Goal: Task Accomplishment & Management: Use online tool/utility

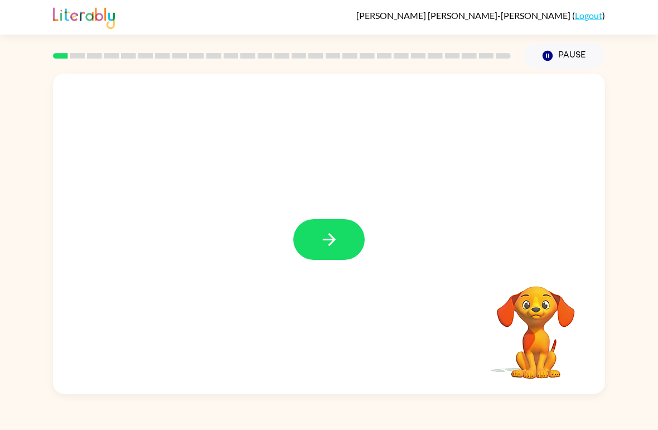
click at [333, 239] on icon "button" at bounding box center [328, 239] width 13 height 13
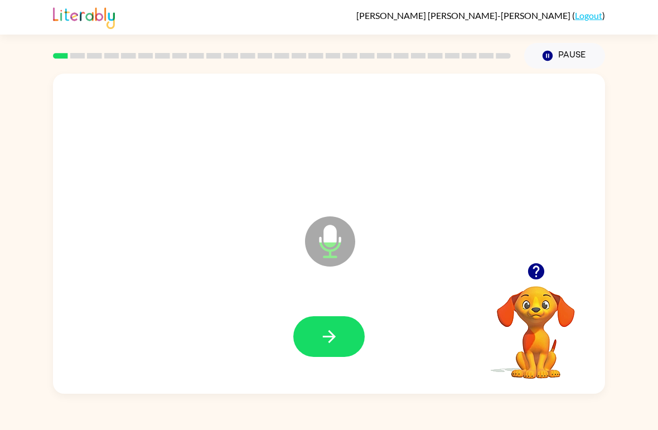
click at [329, 345] on icon "button" at bounding box center [330, 337] width 20 height 20
click at [327, 346] on icon "button" at bounding box center [330, 337] width 20 height 20
click at [317, 341] on button "button" at bounding box center [328, 336] width 71 height 41
click at [317, 346] on button "button" at bounding box center [328, 336] width 71 height 41
click at [315, 349] on button "button" at bounding box center [328, 336] width 71 height 41
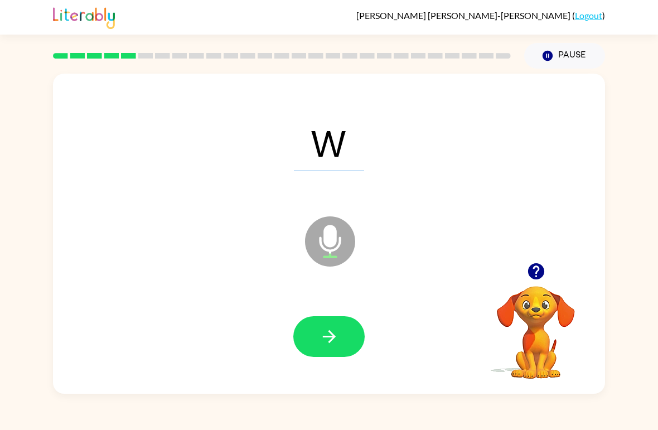
click at [322, 336] on icon "button" at bounding box center [330, 337] width 20 height 20
click at [327, 340] on icon "button" at bounding box center [330, 337] width 20 height 20
click at [331, 343] on icon "button" at bounding box center [330, 337] width 20 height 20
click at [319, 337] on button "button" at bounding box center [328, 336] width 71 height 41
click at [327, 343] on icon "button" at bounding box center [330, 337] width 20 height 20
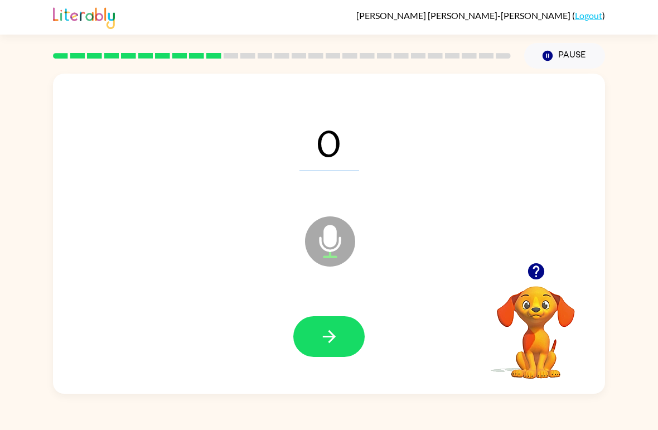
click at [315, 340] on button "button" at bounding box center [328, 336] width 71 height 41
click at [325, 338] on icon "button" at bounding box center [328, 336] width 13 height 13
click at [328, 334] on icon "button" at bounding box center [330, 337] width 20 height 20
click at [320, 336] on icon "button" at bounding box center [330, 337] width 20 height 20
click at [322, 334] on icon "button" at bounding box center [330, 337] width 20 height 20
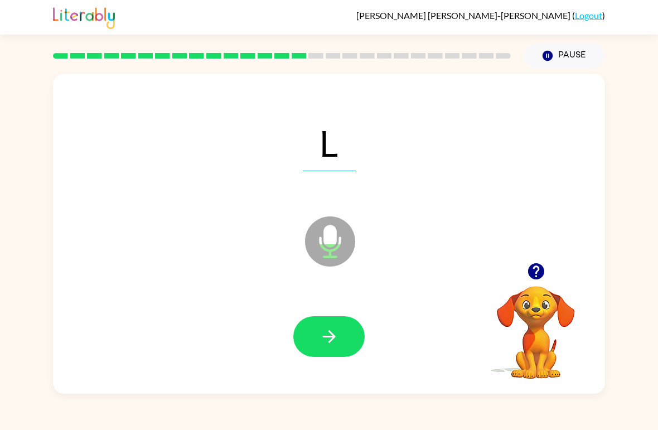
click at [317, 334] on button "button" at bounding box center [328, 336] width 71 height 41
click at [324, 335] on icon "button" at bounding box center [330, 337] width 20 height 20
click at [326, 337] on icon "button" at bounding box center [328, 336] width 13 height 13
click at [329, 335] on icon "button" at bounding box center [330, 337] width 20 height 20
click at [332, 343] on icon "button" at bounding box center [330, 337] width 20 height 20
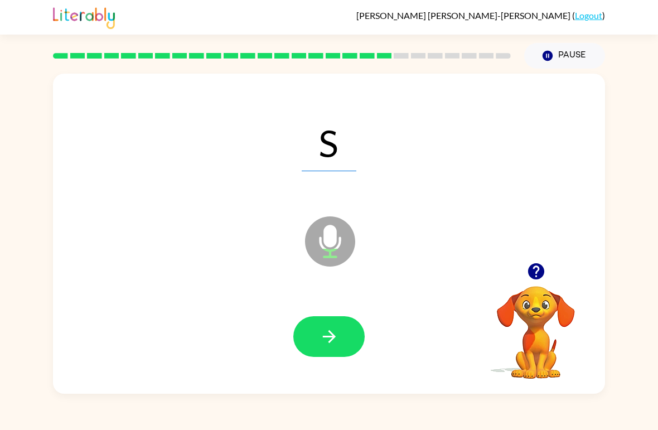
click at [337, 339] on icon "button" at bounding box center [330, 337] width 20 height 20
click at [332, 351] on button "button" at bounding box center [328, 336] width 71 height 41
click at [327, 344] on icon "button" at bounding box center [330, 337] width 20 height 20
click at [326, 339] on icon "button" at bounding box center [330, 337] width 20 height 20
click at [331, 336] on icon "button" at bounding box center [330, 337] width 20 height 20
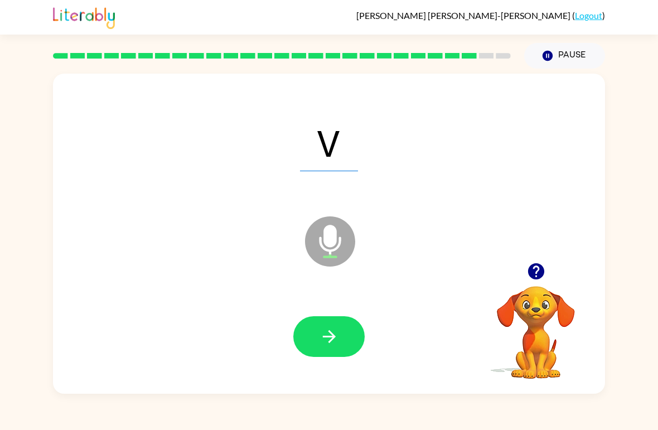
click at [328, 341] on icon "button" at bounding box center [330, 337] width 20 height 20
click at [325, 337] on icon "button" at bounding box center [328, 336] width 13 height 13
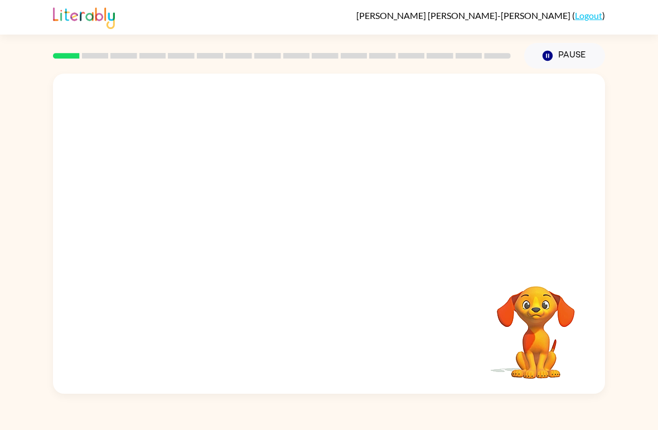
click at [457, 16] on link "Logout" at bounding box center [588, 15] width 27 height 11
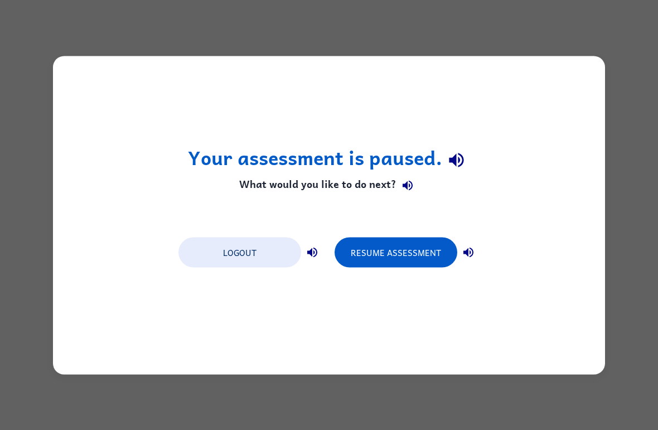
click at [259, 252] on button "Logout" at bounding box center [240, 252] width 123 height 30
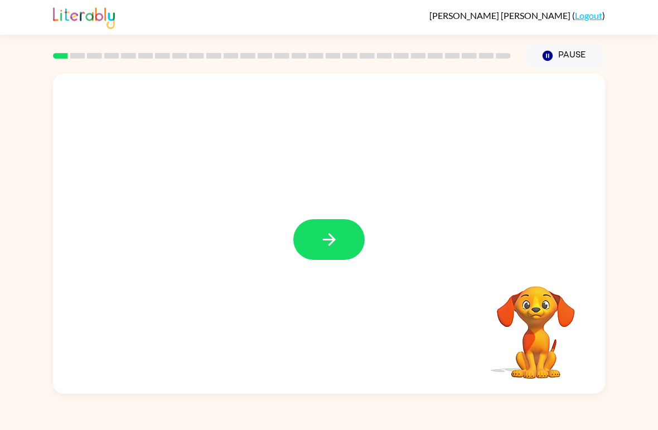
click at [327, 232] on icon "button" at bounding box center [330, 240] width 20 height 20
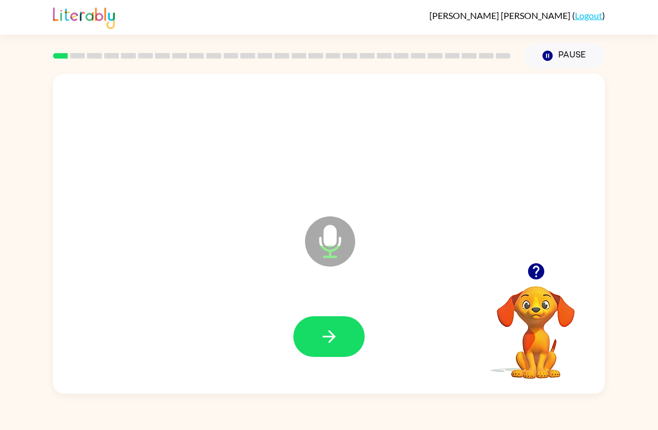
click at [312, 333] on button "button" at bounding box center [328, 336] width 71 height 41
click at [327, 335] on icon "button" at bounding box center [330, 337] width 20 height 20
click at [321, 346] on icon "button" at bounding box center [330, 337] width 20 height 20
click at [336, 331] on icon "button" at bounding box center [330, 337] width 20 height 20
click at [328, 337] on icon "button" at bounding box center [328, 336] width 13 height 13
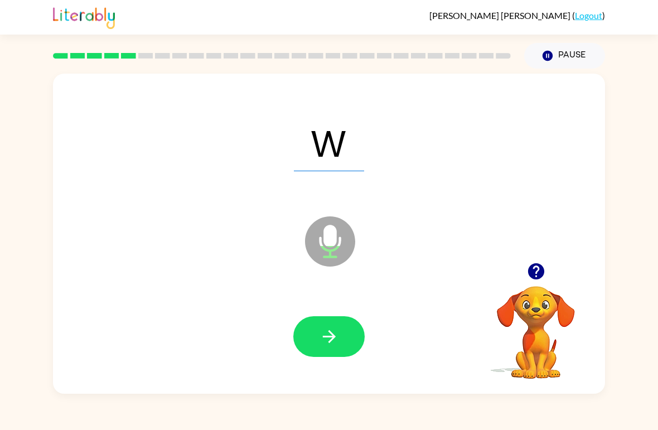
click at [320, 341] on icon "button" at bounding box center [330, 337] width 20 height 20
click at [324, 340] on icon "button" at bounding box center [330, 337] width 20 height 20
click at [317, 340] on button "button" at bounding box center [328, 336] width 71 height 41
click at [324, 335] on icon "button" at bounding box center [330, 337] width 20 height 20
click at [321, 349] on button "button" at bounding box center [328, 336] width 71 height 41
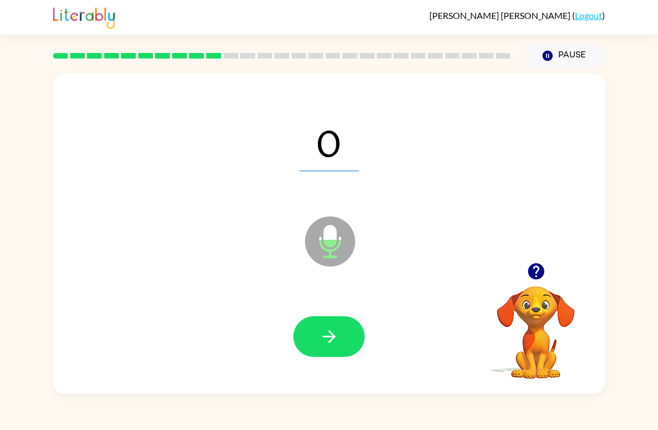
click at [315, 329] on button "button" at bounding box center [328, 336] width 71 height 41
click at [571, 49] on button "Pause Pause" at bounding box center [564, 56] width 81 height 26
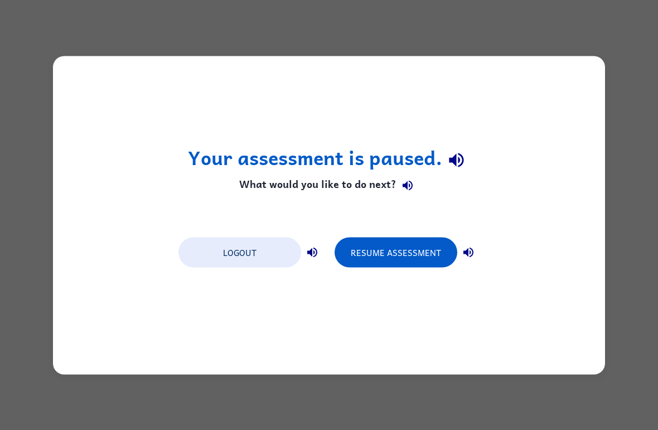
click at [398, 253] on button "Resume Assessment" at bounding box center [396, 252] width 123 height 30
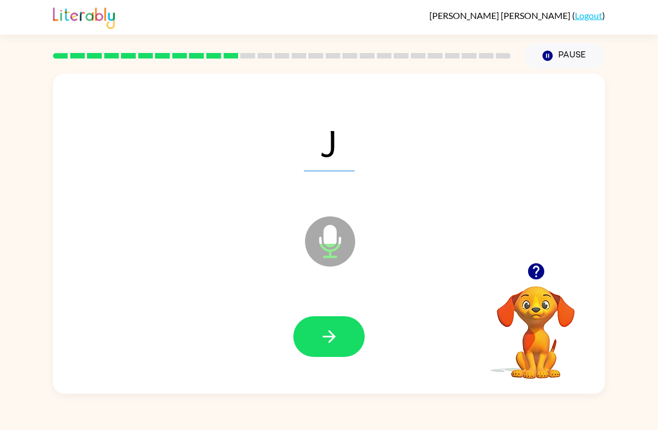
click at [324, 341] on icon "button" at bounding box center [330, 337] width 20 height 20
click at [325, 332] on icon "button" at bounding box center [330, 337] width 20 height 20
click at [312, 328] on button "button" at bounding box center [328, 336] width 71 height 41
click at [319, 332] on button "button" at bounding box center [328, 336] width 71 height 41
click at [324, 336] on icon "button" at bounding box center [330, 337] width 20 height 20
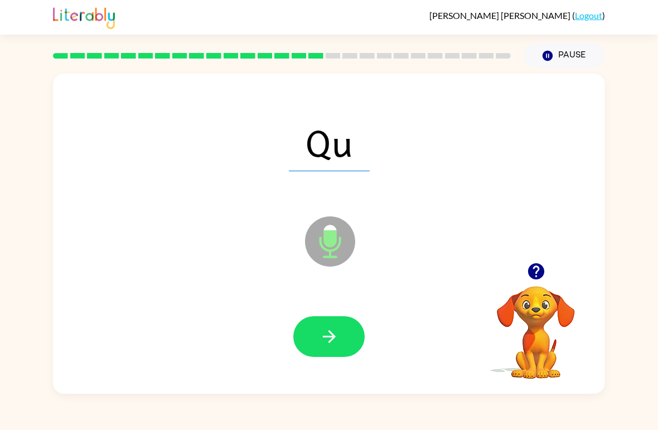
click at [317, 327] on button "button" at bounding box center [328, 336] width 71 height 41
click at [330, 340] on icon "button" at bounding box center [330, 337] width 20 height 20
click at [321, 339] on icon "button" at bounding box center [330, 337] width 20 height 20
click at [318, 336] on button "button" at bounding box center [328, 336] width 71 height 41
click at [324, 340] on icon "button" at bounding box center [330, 337] width 20 height 20
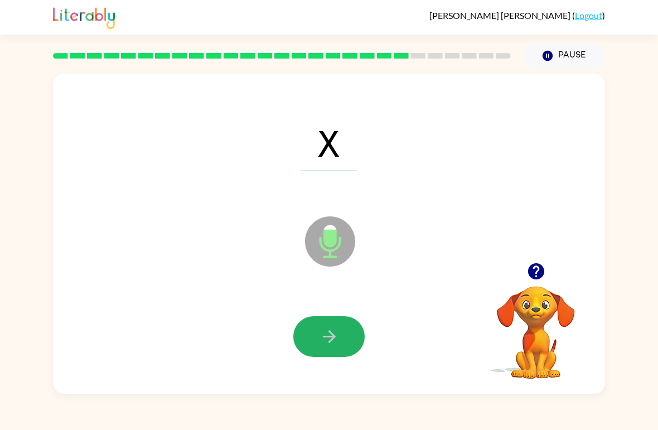
click at [328, 340] on icon "button" at bounding box center [330, 337] width 20 height 20
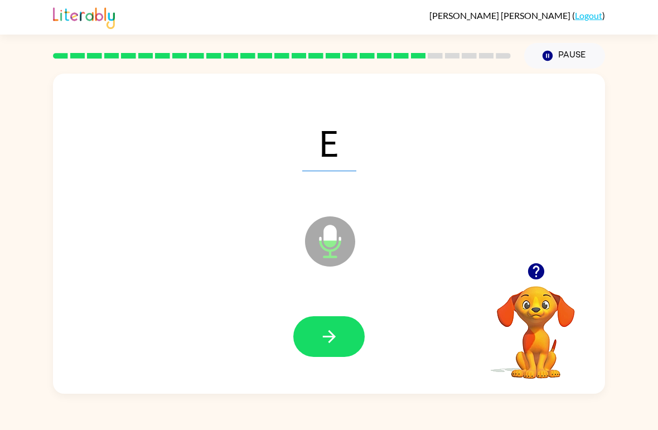
click at [325, 344] on icon "button" at bounding box center [330, 337] width 20 height 20
click at [577, 64] on button "Pause Pause" at bounding box center [564, 56] width 81 height 26
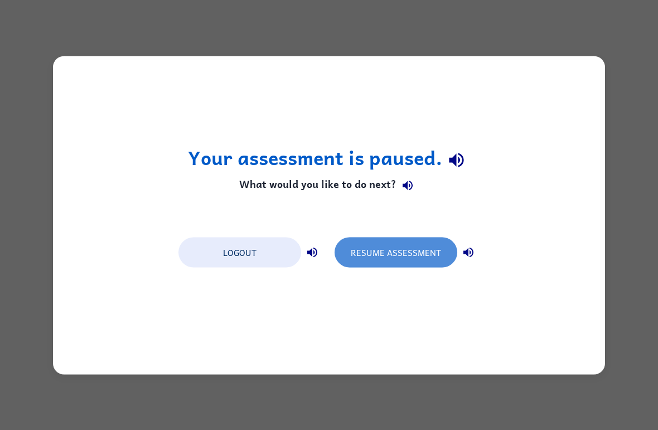
click at [396, 248] on button "Resume Assessment" at bounding box center [396, 252] width 123 height 30
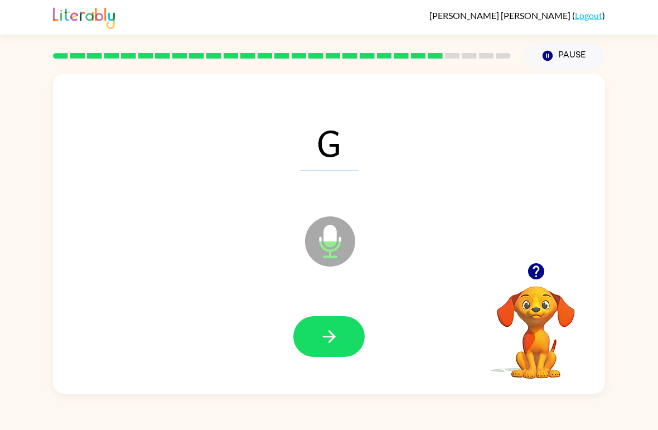
click at [317, 336] on button "button" at bounding box center [328, 336] width 71 height 41
click at [322, 317] on button "button" at bounding box center [328, 336] width 71 height 41
click at [320, 342] on icon "button" at bounding box center [330, 337] width 20 height 20
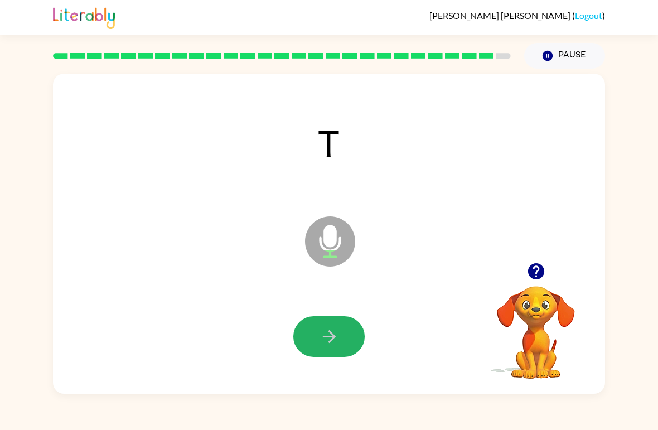
click at [327, 339] on icon "button" at bounding box center [330, 337] width 20 height 20
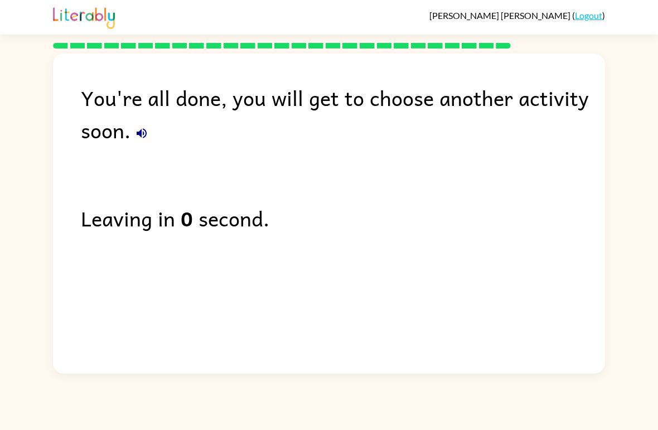
click at [491, 390] on div "Santiago Trujillo-Martinez ( Logout ) You're all done, you will get to choose a…" at bounding box center [329, 215] width 658 height 430
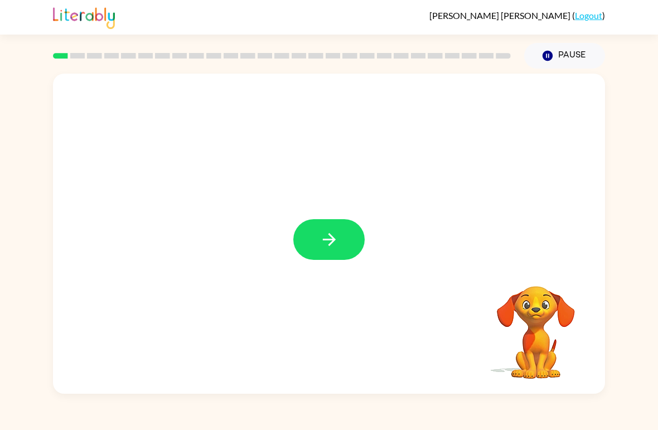
click at [324, 243] on icon "button" at bounding box center [330, 240] width 20 height 20
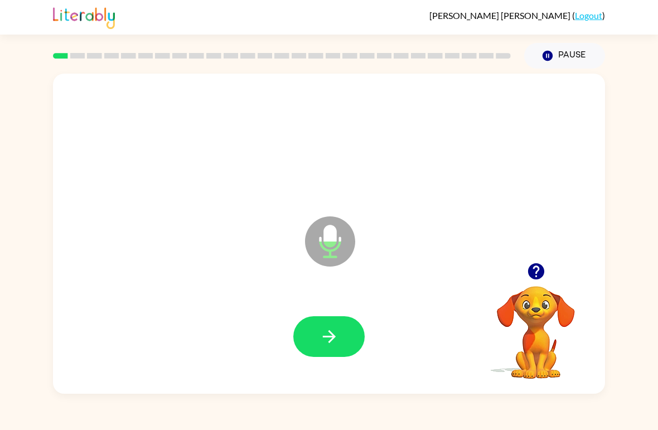
click at [330, 334] on icon "button" at bounding box center [330, 337] width 20 height 20
click at [322, 337] on icon "button" at bounding box center [330, 337] width 20 height 20
click at [329, 340] on icon "button" at bounding box center [330, 337] width 20 height 20
click at [308, 319] on button "button" at bounding box center [328, 336] width 71 height 41
click at [320, 331] on icon "button" at bounding box center [330, 337] width 20 height 20
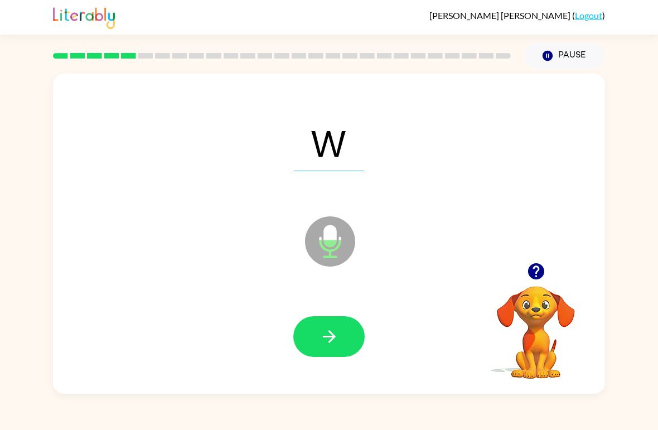
click at [320, 343] on icon "button" at bounding box center [330, 337] width 20 height 20
click at [330, 345] on icon "button" at bounding box center [330, 337] width 20 height 20
click at [310, 330] on button "button" at bounding box center [328, 336] width 71 height 41
click at [327, 345] on icon "button" at bounding box center [330, 337] width 20 height 20
click at [318, 323] on button "button" at bounding box center [328, 336] width 71 height 41
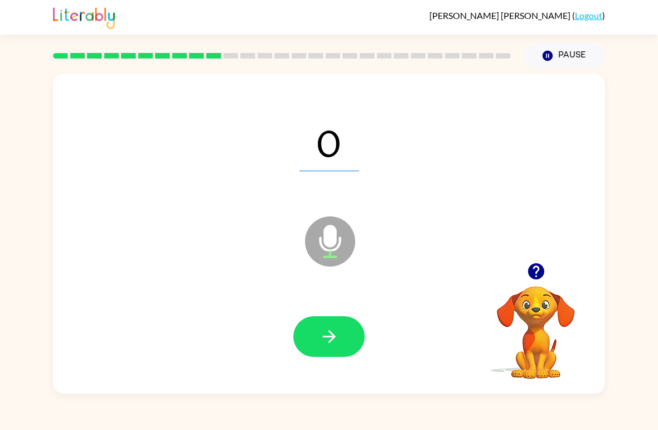
click at [331, 350] on button "button" at bounding box center [328, 336] width 71 height 41
click at [330, 345] on icon "button" at bounding box center [330, 337] width 20 height 20
click at [331, 335] on icon "button" at bounding box center [328, 336] width 13 height 13
click at [332, 336] on icon "button" at bounding box center [330, 337] width 20 height 20
click at [332, 331] on icon "button" at bounding box center [330, 337] width 20 height 20
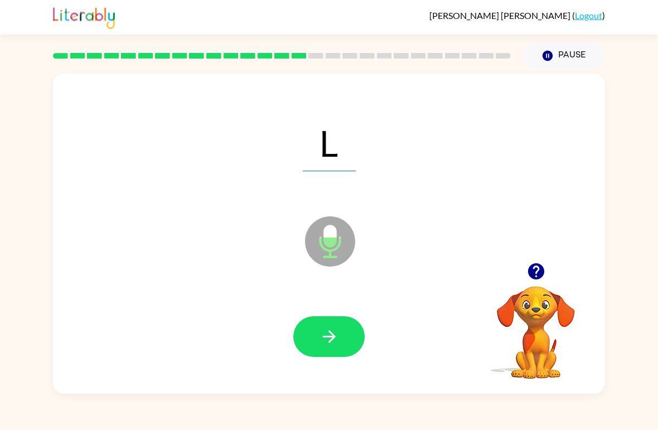
click at [328, 336] on icon "button" at bounding box center [330, 337] width 20 height 20
click at [329, 339] on icon "button" at bounding box center [330, 337] width 20 height 20
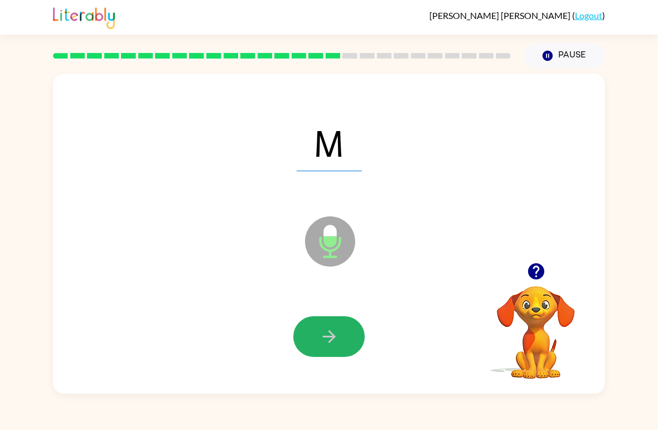
click at [321, 336] on icon "button" at bounding box center [330, 337] width 20 height 20
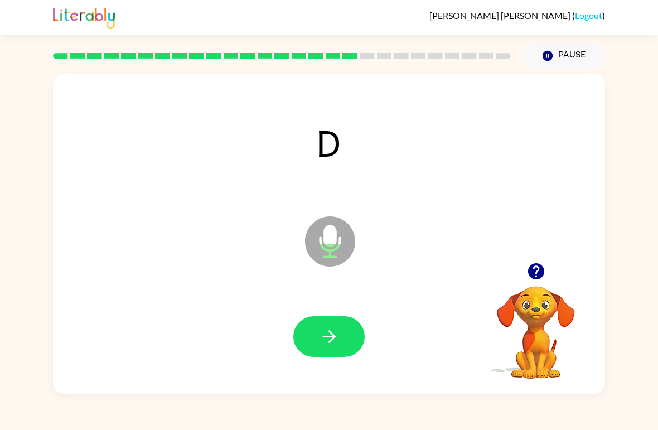
click at [321, 334] on icon "button" at bounding box center [330, 337] width 20 height 20
click at [326, 339] on icon "button" at bounding box center [330, 337] width 20 height 20
click at [314, 337] on button "button" at bounding box center [328, 336] width 71 height 41
click at [320, 342] on icon "button" at bounding box center [330, 337] width 20 height 20
click at [313, 339] on button "button" at bounding box center [328, 336] width 71 height 41
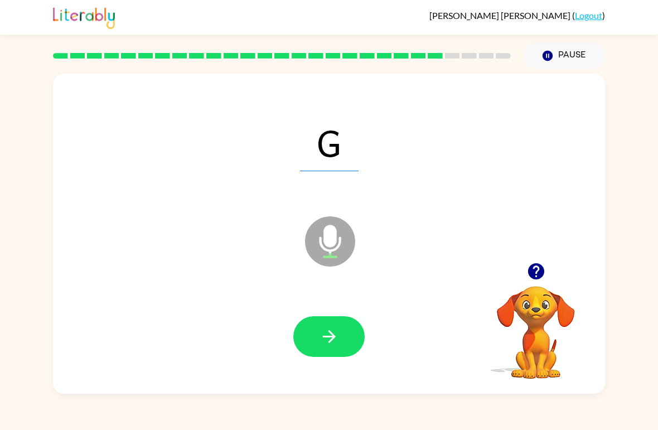
click at [315, 328] on button "button" at bounding box center [328, 336] width 71 height 41
click at [326, 354] on button "button" at bounding box center [328, 336] width 71 height 41
click at [310, 322] on button "button" at bounding box center [328, 336] width 71 height 41
click at [328, 343] on icon "button" at bounding box center [330, 337] width 20 height 20
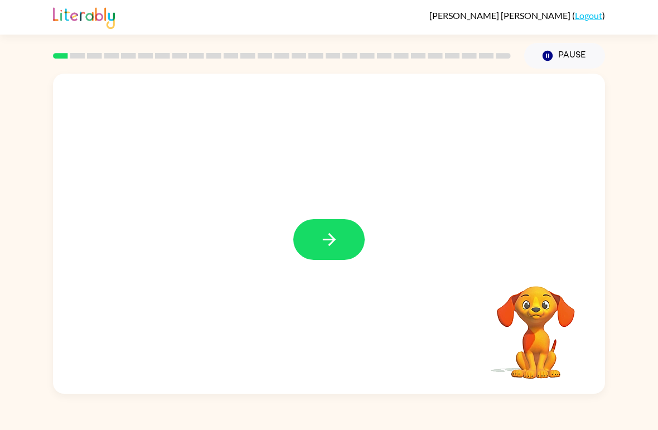
click at [322, 234] on icon "button" at bounding box center [330, 240] width 20 height 20
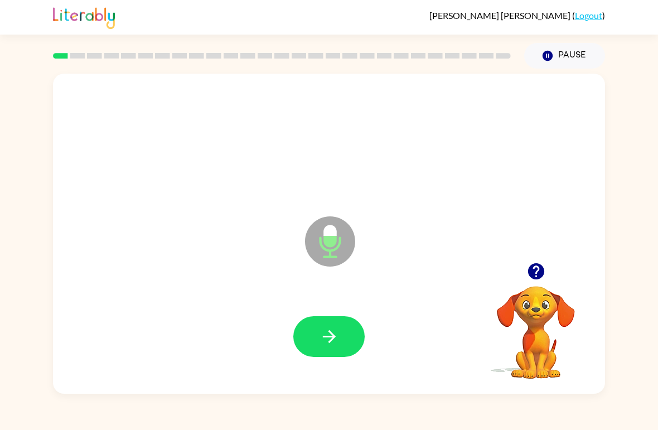
click at [314, 336] on button "button" at bounding box center [328, 336] width 71 height 41
click at [324, 345] on icon "button" at bounding box center [330, 337] width 20 height 20
click at [317, 336] on button "button" at bounding box center [328, 336] width 71 height 41
click at [326, 345] on icon "button" at bounding box center [330, 337] width 20 height 20
click at [316, 346] on button "button" at bounding box center [328, 336] width 71 height 41
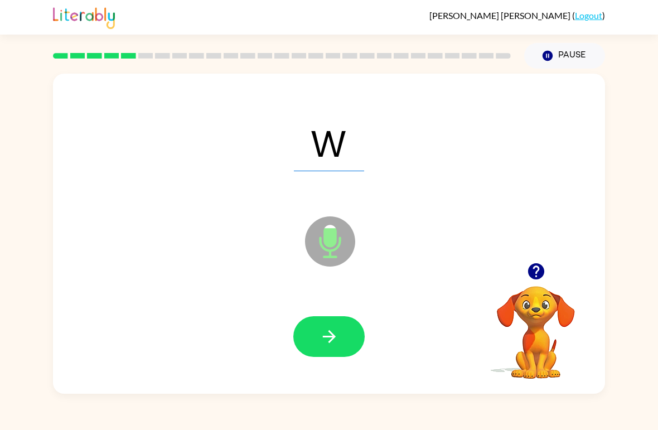
click at [311, 337] on button "button" at bounding box center [328, 336] width 71 height 41
click at [334, 340] on icon "button" at bounding box center [330, 337] width 20 height 20
click at [320, 340] on icon "button" at bounding box center [330, 337] width 20 height 20
click at [326, 340] on icon "button" at bounding box center [330, 337] width 20 height 20
click at [321, 336] on icon "button" at bounding box center [330, 337] width 20 height 20
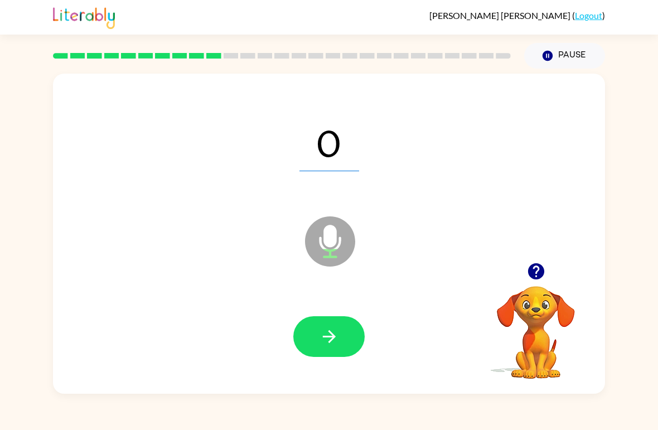
click at [321, 332] on icon "button" at bounding box center [330, 337] width 20 height 20
click at [313, 344] on button "button" at bounding box center [328, 336] width 71 height 41
click at [321, 341] on icon "button" at bounding box center [330, 337] width 20 height 20
click at [321, 337] on icon "button" at bounding box center [330, 337] width 20 height 20
click at [320, 339] on icon "button" at bounding box center [330, 337] width 20 height 20
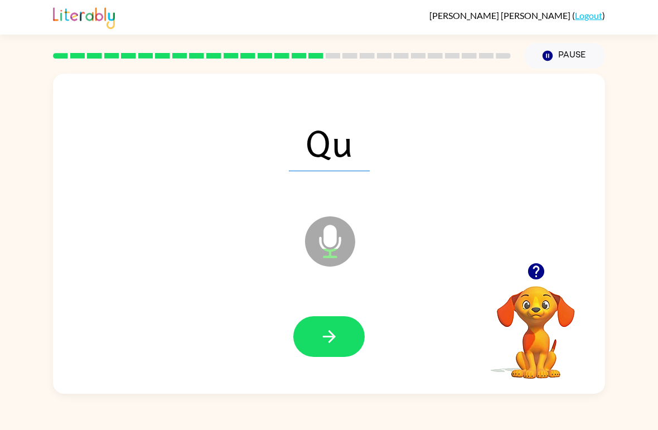
click at [321, 335] on icon "button" at bounding box center [330, 337] width 20 height 20
click at [321, 339] on icon "button" at bounding box center [330, 337] width 20 height 20
click at [324, 345] on icon "button" at bounding box center [330, 337] width 20 height 20
click at [321, 337] on icon "button" at bounding box center [330, 337] width 20 height 20
click at [318, 343] on button "button" at bounding box center [328, 336] width 71 height 41
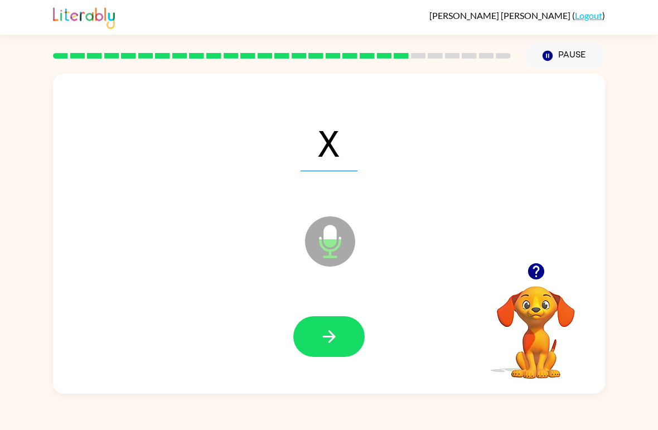
click at [307, 340] on button "button" at bounding box center [328, 336] width 71 height 41
click at [327, 340] on icon "button" at bounding box center [330, 337] width 20 height 20
click at [305, 320] on button "button" at bounding box center [328, 336] width 71 height 41
click at [307, 327] on button "button" at bounding box center [328, 336] width 71 height 41
click at [320, 340] on icon "button" at bounding box center [330, 337] width 20 height 20
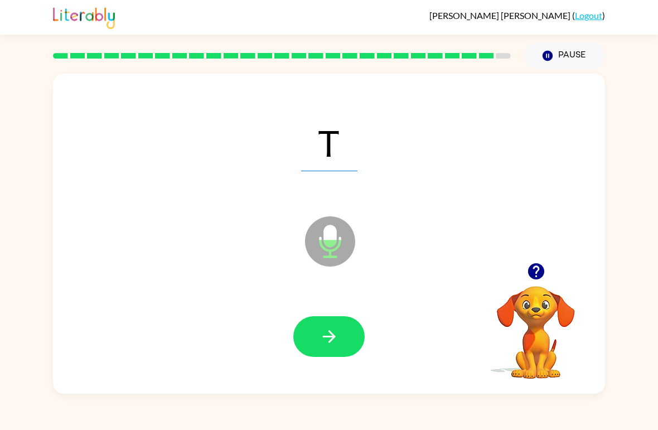
click at [317, 337] on button "button" at bounding box center [328, 336] width 71 height 41
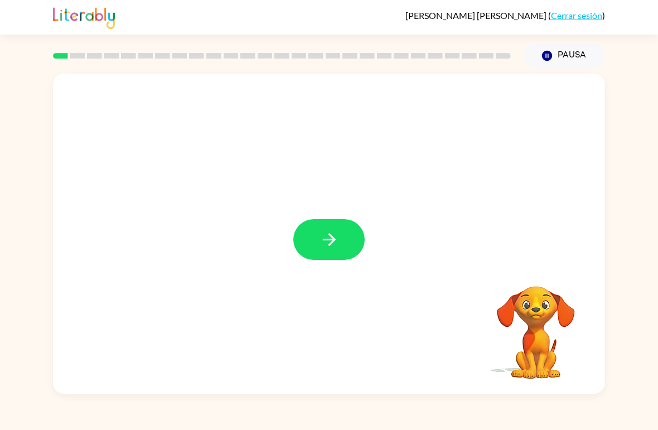
click at [315, 243] on button "button" at bounding box center [328, 239] width 71 height 41
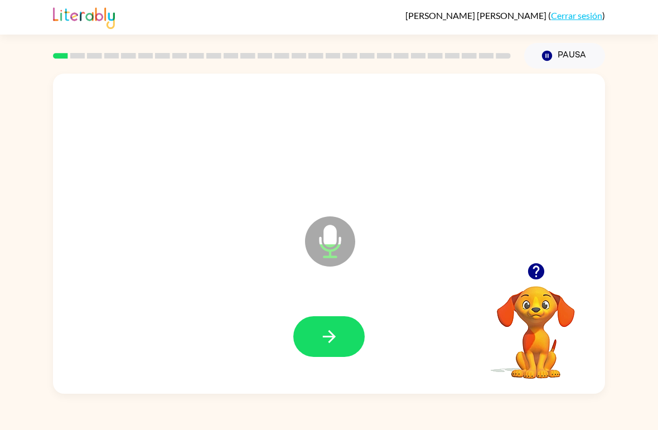
click at [333, 341] on icon "button" at bounding box center [330, 337] width 20 height 20
click at [326, 340] on icon "button" at bounding box center [330, 337] width 20 height 20
click at [318, 334] on button "button" at bounding box center [328, 336] width 71 height 41
click at [323, 336] on icon "button" at bounding box center [330, 337] width 20 height 20
click at [321, 339] on icon "button" at bounding box center [330, 337] width 20 height 20
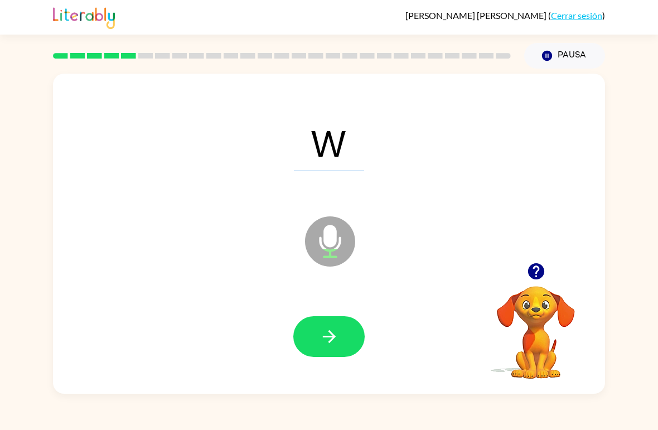
click at [317, 335] on button "button" at bounding box center [328, 336] width 71 height 41
click at [330, 338] on icon "button" at bounding box center [328, 336] width 13 height 13
click at [326, 340] on icon "button" at bounding box center [330, 337] width 20 height 20
click at [332, 339] on icon "button" at bounding box center [330, 337] width 20 height 20
click at [313, 344] on button "button" at bounding box center [328, 336] width 71 height 41
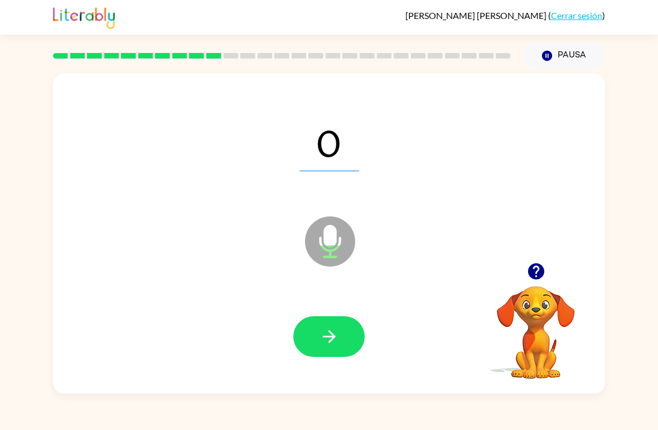
click at [331, 339] on icon "button" at bounding box center [330, 337] width 20 height 20
click at [322, 328] on icon "button" at bounding box center [330, 337] width 20 height 20
click at [336, 333] on icon "button" at bounding box center [330, 337] width 20 height 20
click at [321, 337] on icon "button" at bounding box center [330, 337] width 20 height 20
click at [316, 335] on button "button" at bounding box center [328, 336] width 71 height 41
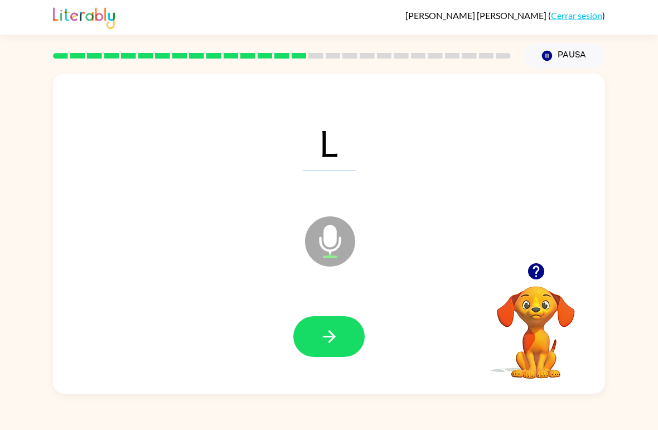
click at [323, 336] on icon "button" at bounding box center [330, 337] width 20 height 20
click at [322, 341] on icon "button" at bounding box center [330, 337] width 20 height 20
click at [330, 343] on icon "button" at bounding box center [328, 336] width 13 height 13
click at [337, 343] on icon "button" at bounding box center [330, 337] width 20 height 20
click at [332, 337] on icon "button" at bounding box center [328, 336] width 13 height 13
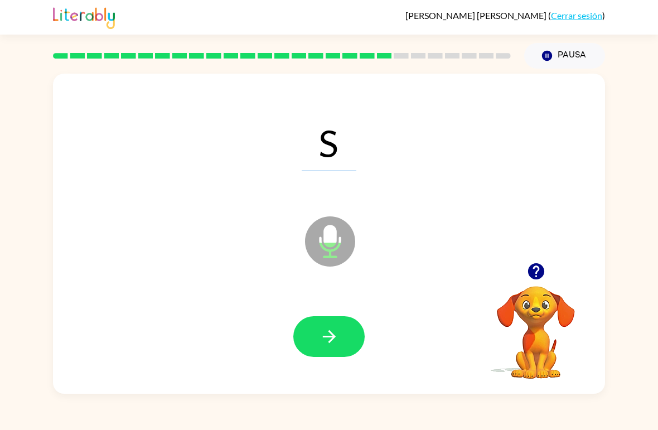
click at [333, 336] on icon "button" at bounding box center [328, 336] width 13 height 13
click at [330, 336] on icon "button" at bounding box center [330, 337] width 20 height 20
click at [331, 342] on icon "button" at bounding box center [330, 337] width 20 height 20
click at [329, 342] on icon "button" at bounding box center [328, 336] width 13 height 13
click at [332, 340] on icon "button" at bounding box center [328, 336] width 13 height 13
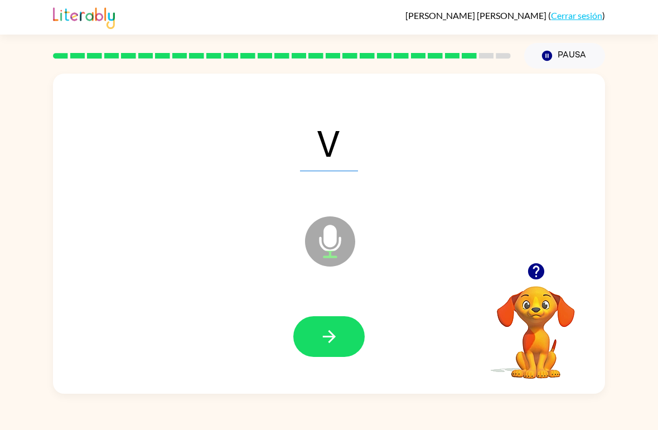
click at [332, 337] on icon "button" at bounding box center [328, 336] width 13 height 13
click at [335, 341] on icon "button" at bounding box center [330, 337] width 20 height 20
